Goal: Obtain resource: Obtain resource

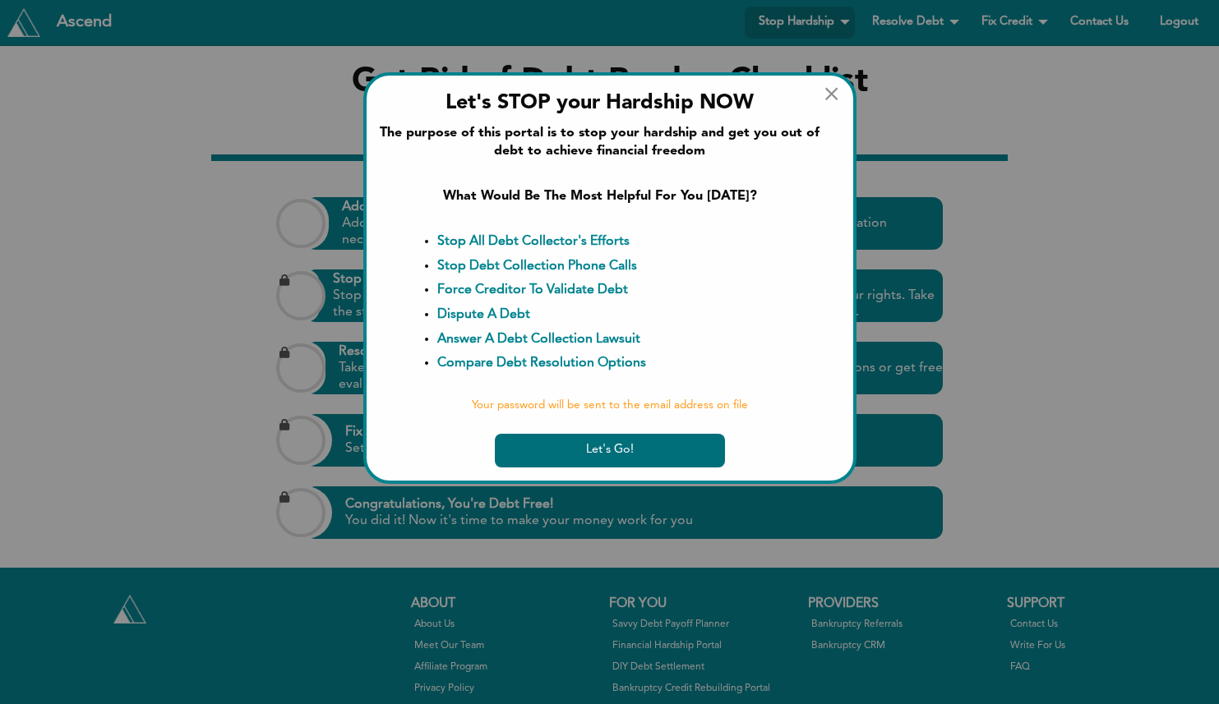
click at [568, 457] on button "Let's Go!" at bounding box center [610, 451] width 230 height 34
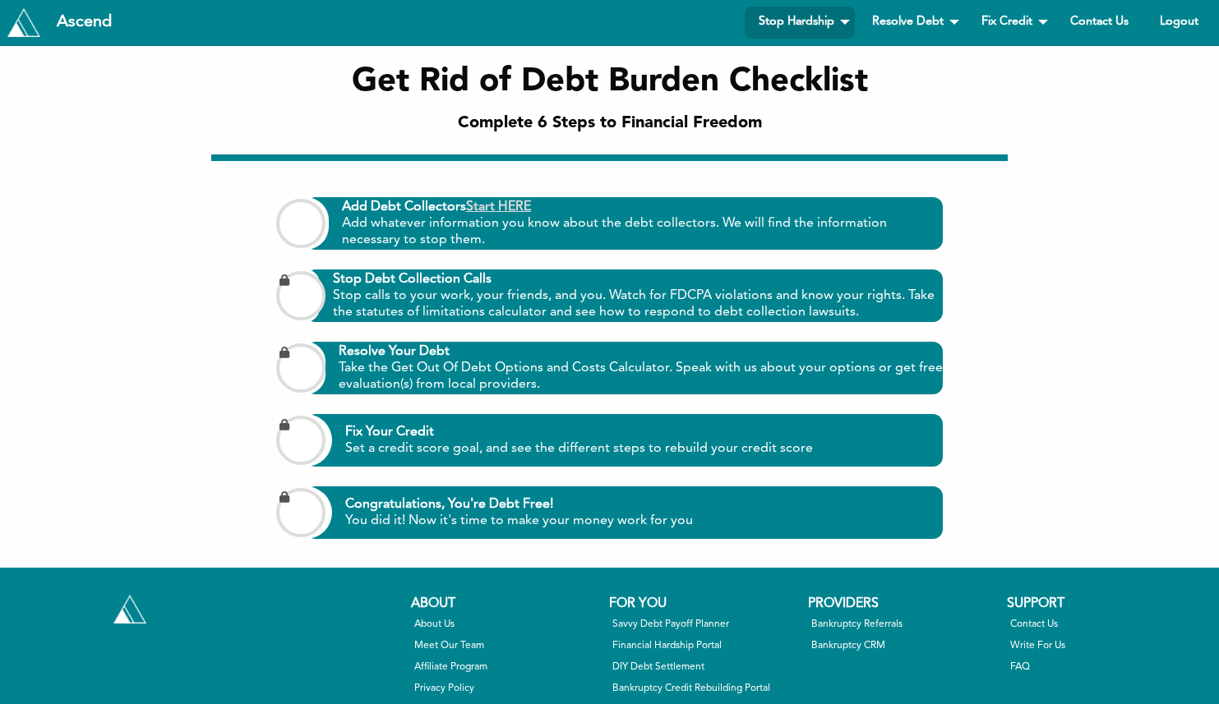
click at [512, 211] on link "Start HERE" at bounding box center [498, 207] width 65 height 13
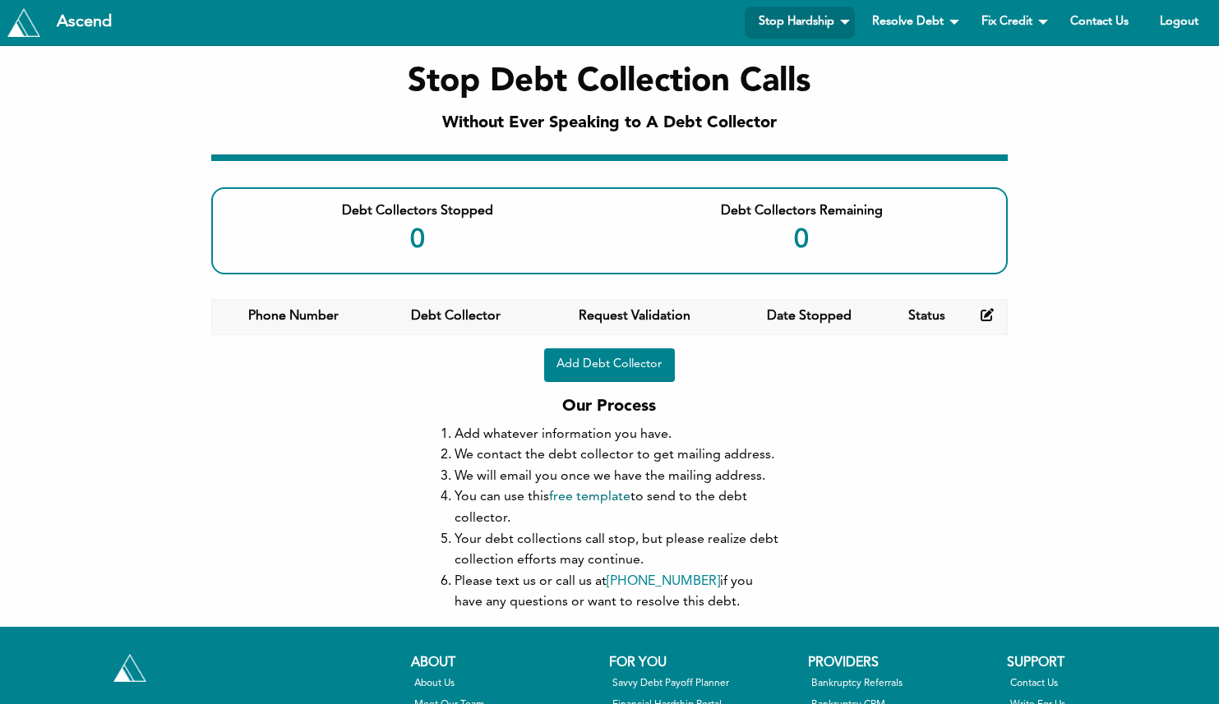
click at [595, 499] on link "free template" at bounding box center [589, 497] width 81 height 13
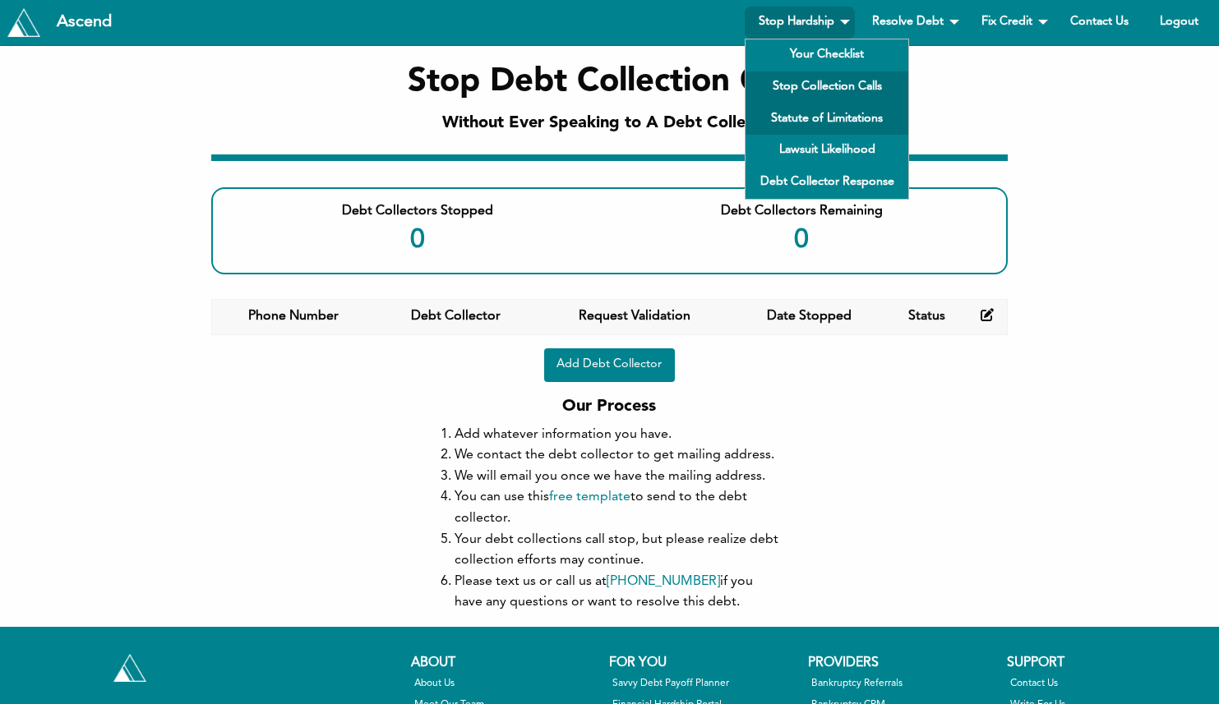
click at [805, 124] on link "Statute of Limitations" at bounding box center [826, 119] width 163 height 32
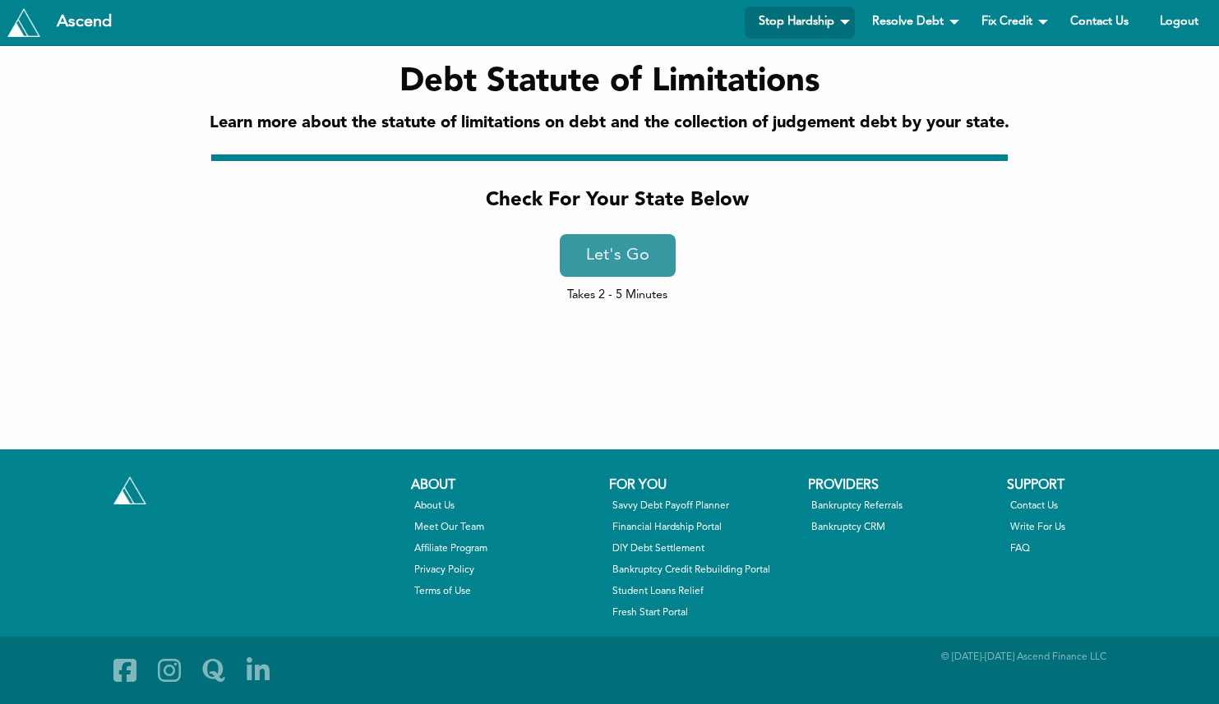
click at [647, 238] on link "Let's Go" at bounding box center [618, 255] width 116 height 43
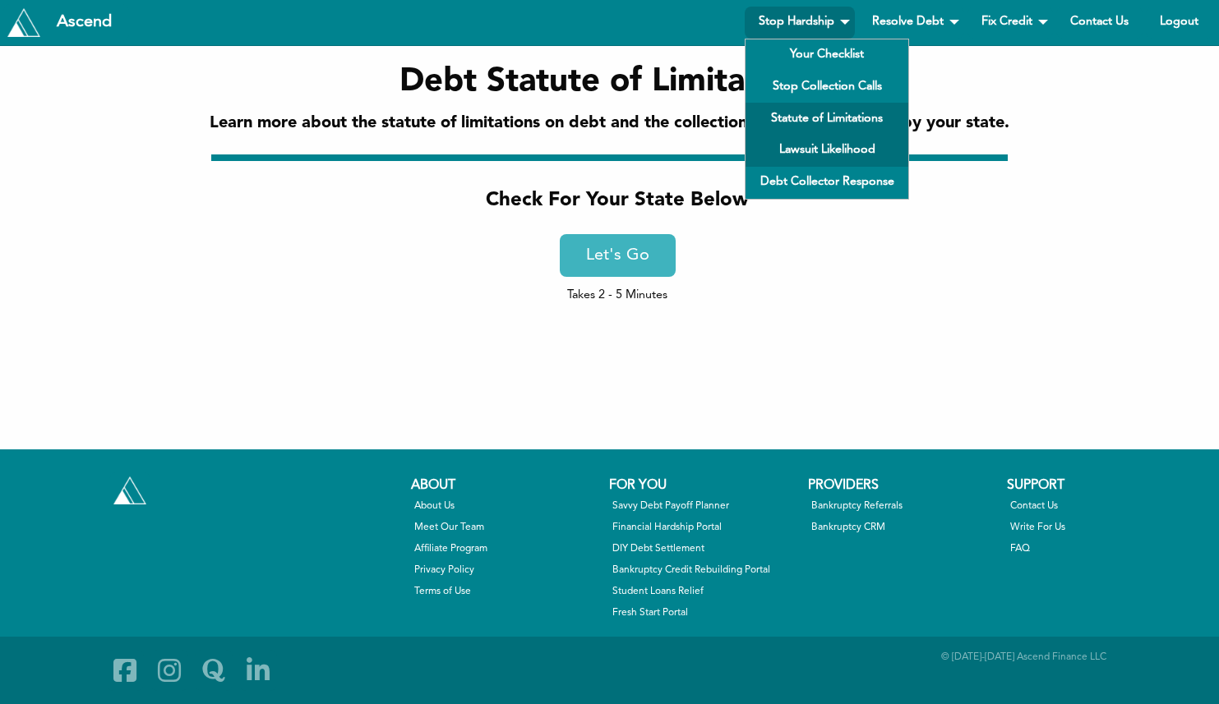
click at [821, 143] on link "Lawsuit Likelihood" at bounding box center [826, 151] width 163 height 32
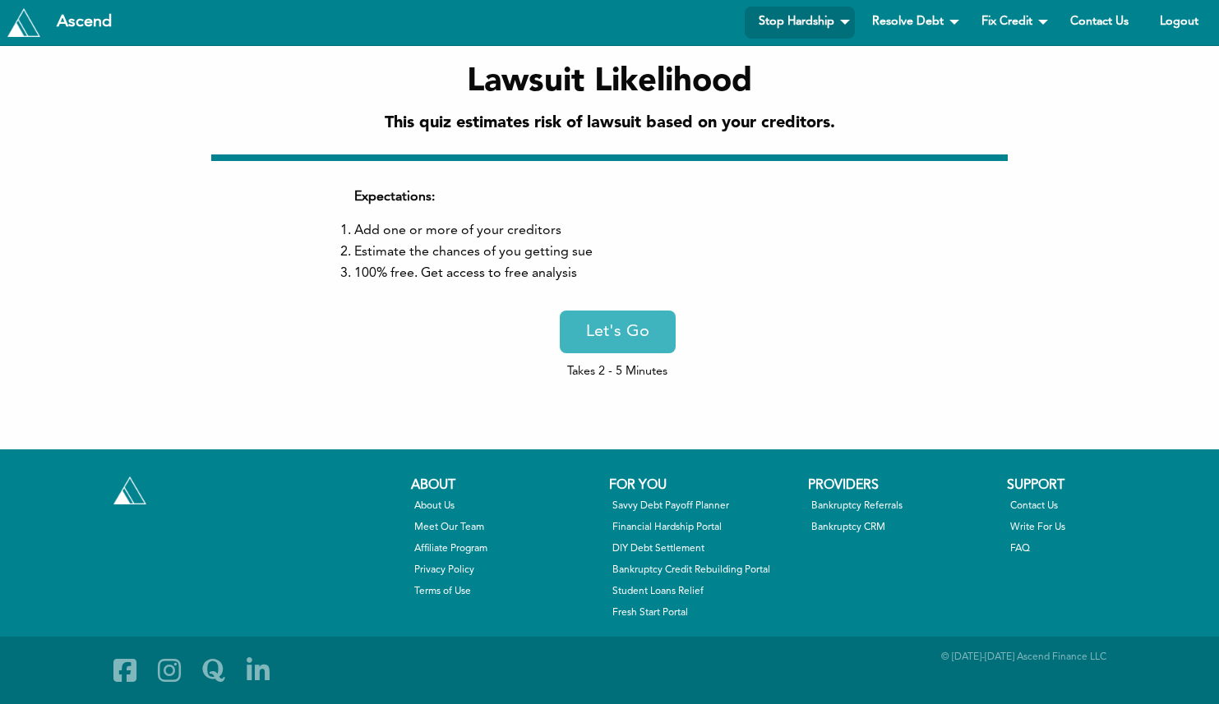
click at [590, 391] on div "Expectations: Add one or more of your creditors Estimate the chances of you get…" at bounding box center [609, 281] width 796 height 253
click at [624, 331] on link "Let's Go" at bounding box center [618, 332] width 116 height 43
